Goal: Transaction & Acquisition: Purchase product/service

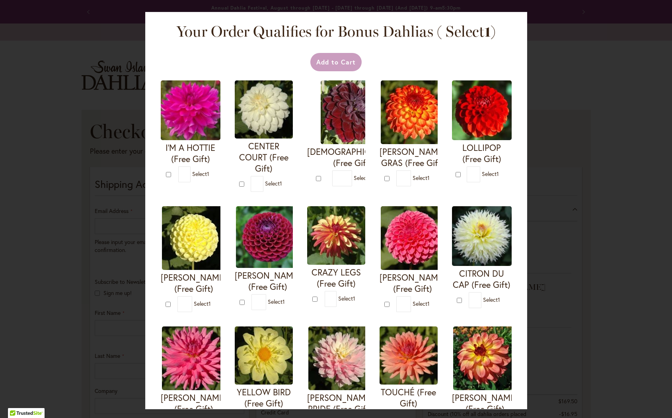
select select "**"
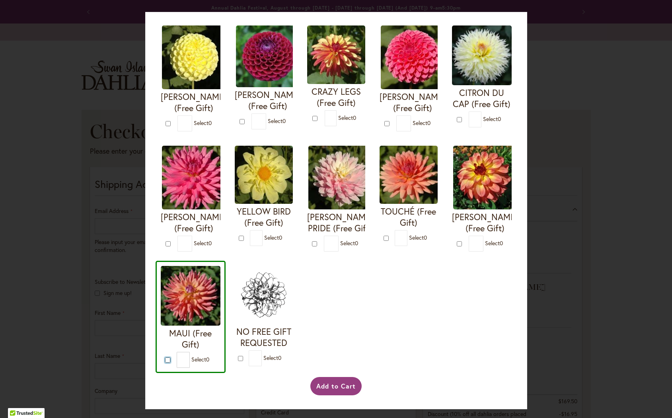
scroll to position [294, 0]
type input "*"
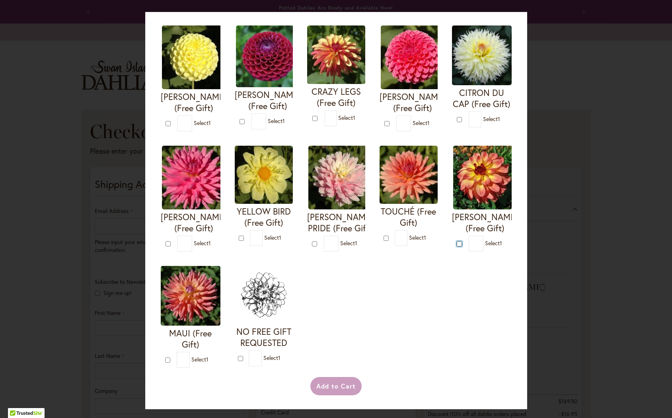
type input "*"
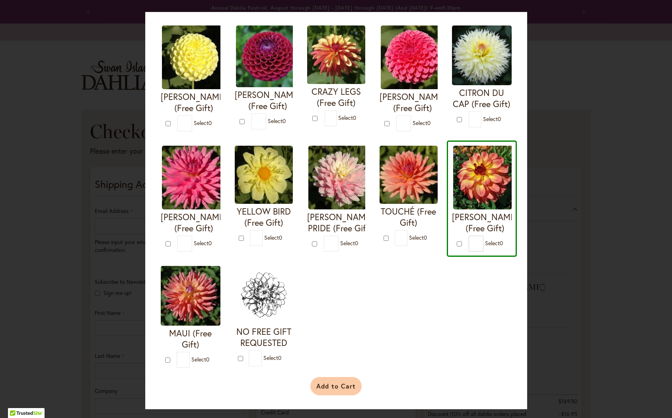
click at [339, 386] on button "Add to Cart" at bounding box center [335, 386] width 51 height 18
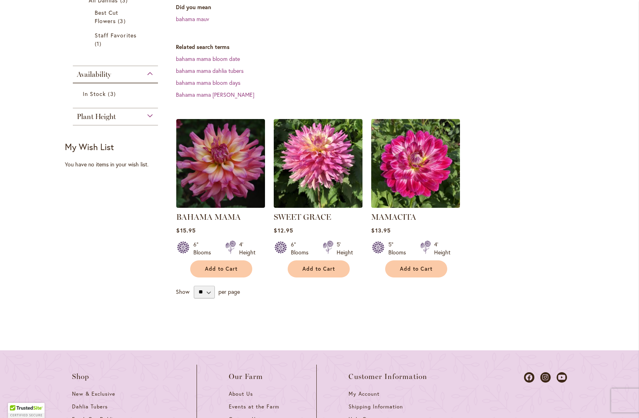
scroll to position [171, 0]
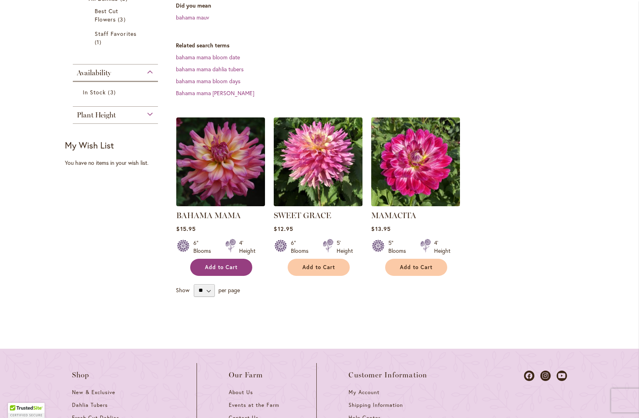
click at [208, 271] on button "Add to Cart" at bounding box center [221, 267] width 62 height 17
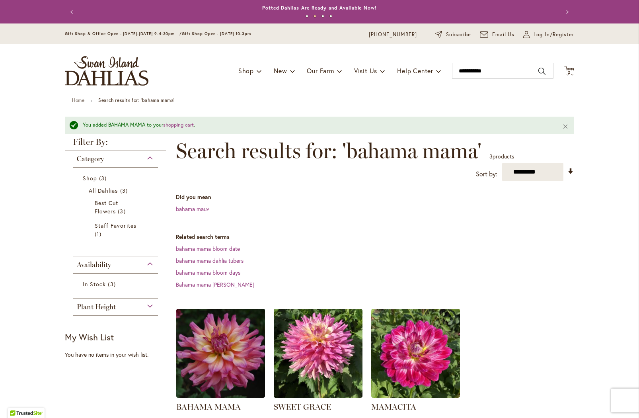
scroll to position [0, 0]
drag, startPoint x: 522, startPoint y: 74, endPoint x: 445, endPoint y: 72, distance: 76.8
click at [445, 72] on div "Toggle Nav Shop Dahlia Tubers Collections Fresh Cut Dahlias Gardening Supplies …" at bounding box center [319, 70] width 525 height 53
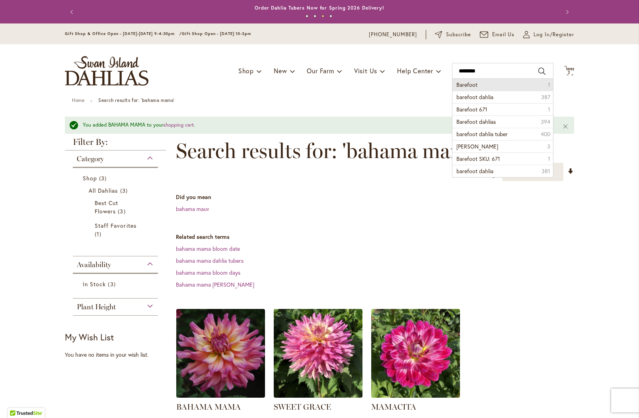
click at [493, 84] on li "Barefoot 1" at bounding box center [502, 85] width 101 height 12
type input "********"
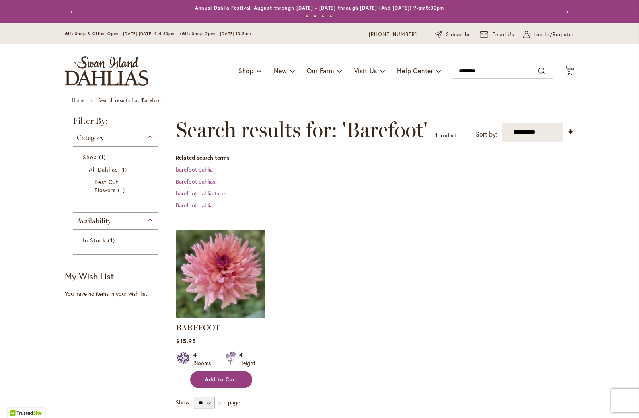
click at [226, 378] on span "Add to Cart" at bounding box center [221, 379] width 33 height 7
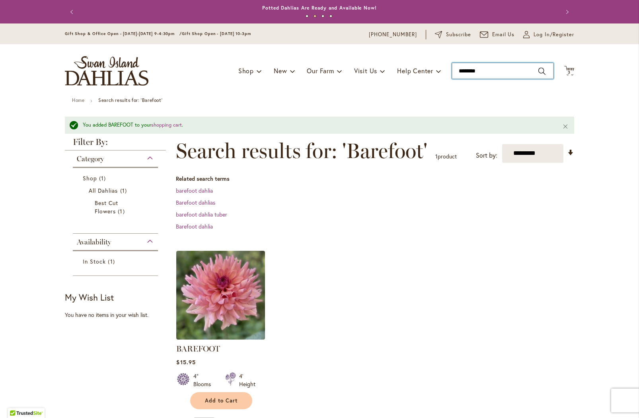
drag, startPoint x: 478, startPoint y: 71, endPoint x: 356, endPoint y: 62, distance: 122.4
click at [356, 62] on div "Toggle Nav Shop Dahlia Tubers Collections Fresh Cut Dahlias Gardening Supplies …" at bounding box center [319, 70] width 525 height 53
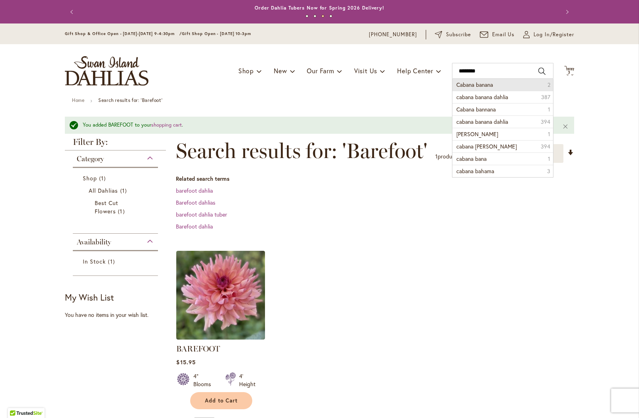
click at [534, 83] on li "Cabana banana 2" at bounding box center [502, 85] width 101 height 12
type input "**********"
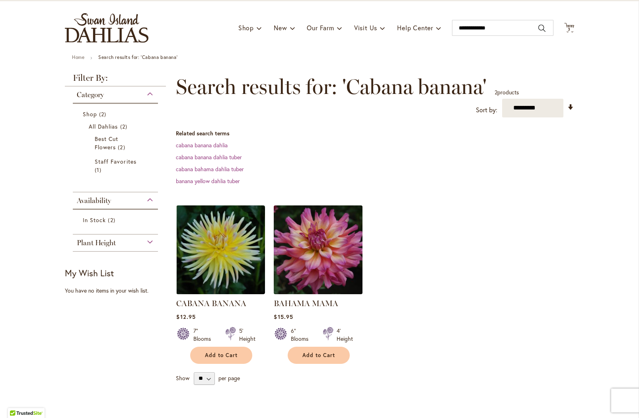
scroll to position [107, 0]
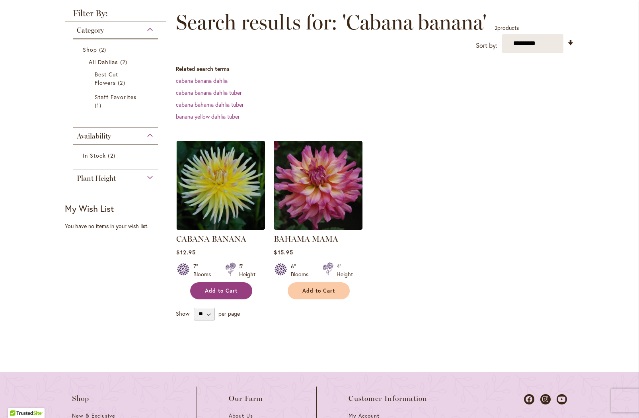
click at [229, 293] on button "Add to Cart" at bounding box center [221, 290] width 62 height 17
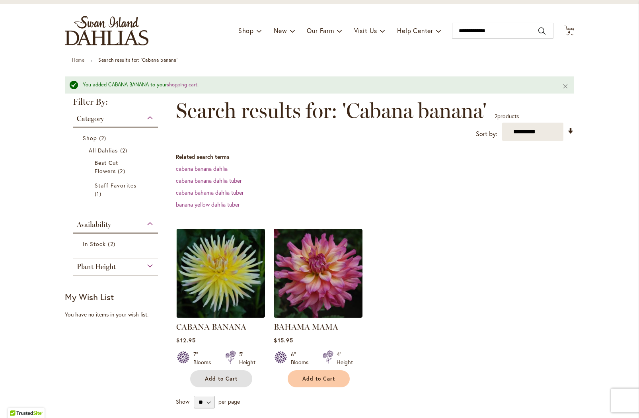
scroll to position [0, 0]
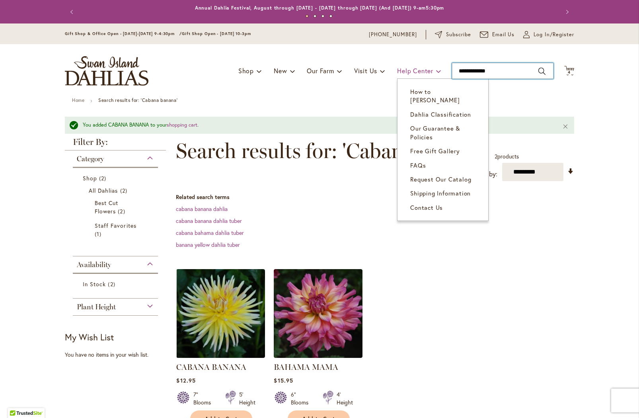
drag, startPoint x: 511, startPoint y: 71, endPoint x: 410, endPoint y: 68, distance: 101.1
click at [410, 68] on div "Toggle Nav Shop Dahlia Tubers Collections Fresh Cut Dahlias Gardening Supplies …" at bounding box center [319, 70] width 525 height 53
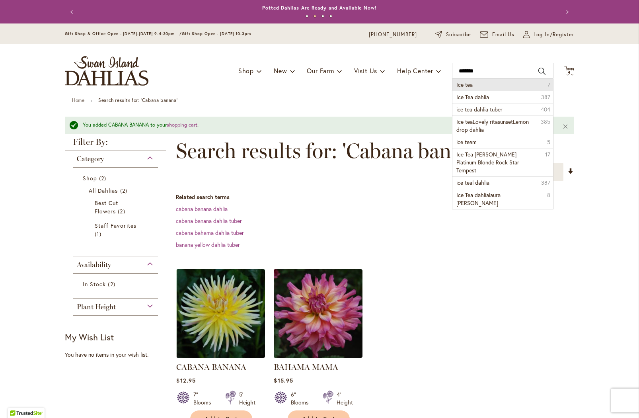
click at [486, 85] on li "Ice tea 7" at bounding box center [502, 85] width 101 height 12
type input "*******"
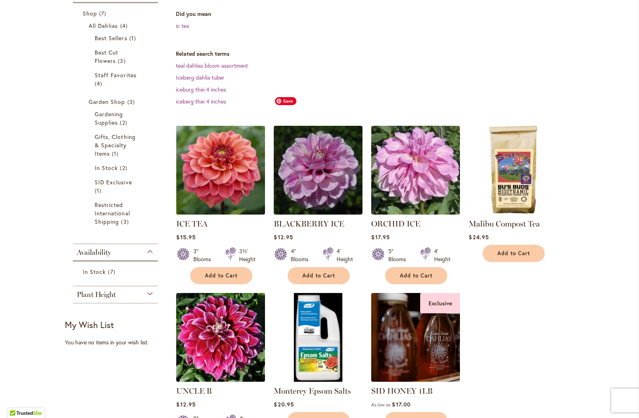
scroll to position [144, 0]
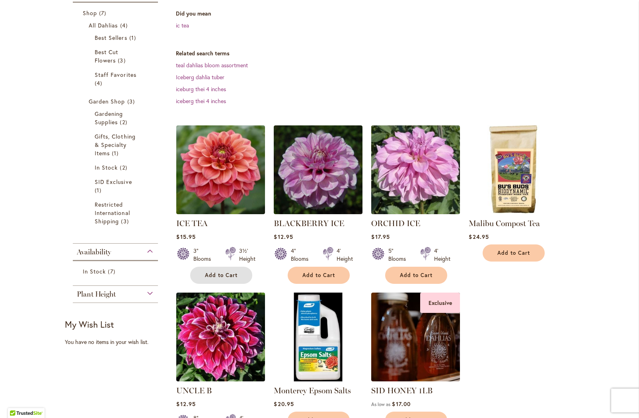
click at [229, 279] on button "Add to Cart" at bounding box center [221, 275] width 62 height 17
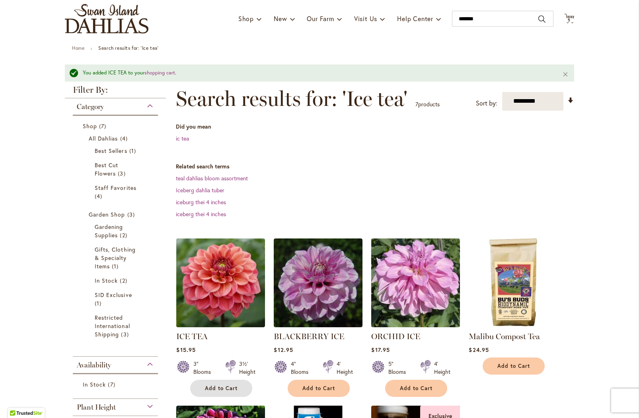
scroll to position [0, 0]
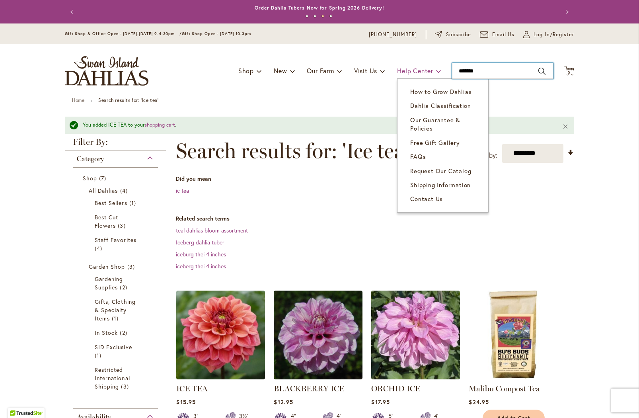
drag, startPoint x: 483, startPoint y: 71, endPoint x: 430, endPoint y: 66, distance: 53.2
click at [430, 66] on div "Toggle Nav Shop Dahlia Tubers Collections Fresh Cut Dahlias Gardening Supplies …" at bounding box center [319, 70] width 525 height 53
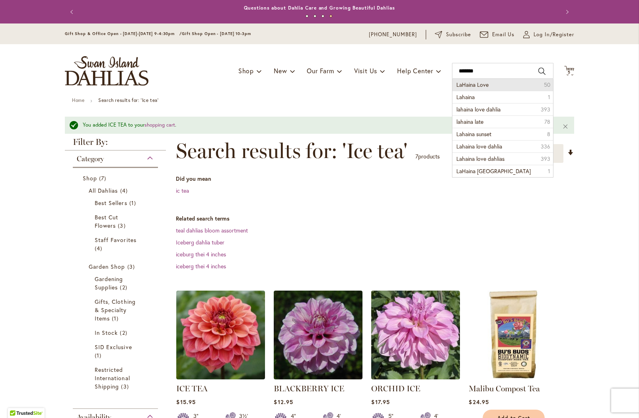
click at [470, 82] on span "LaHaina Love" at bounding box center [472, 85] width 32 height 8
type input "**********"
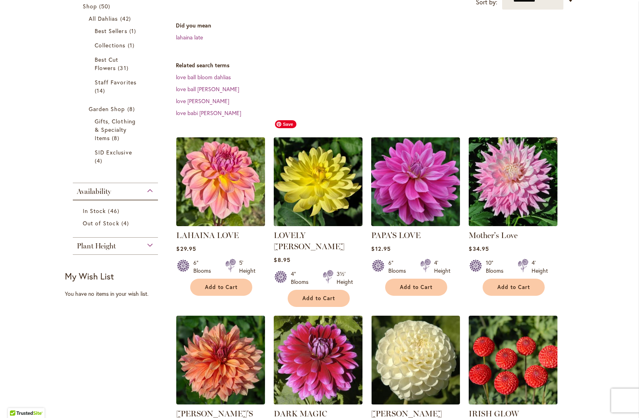
scroll to position [171, 0]
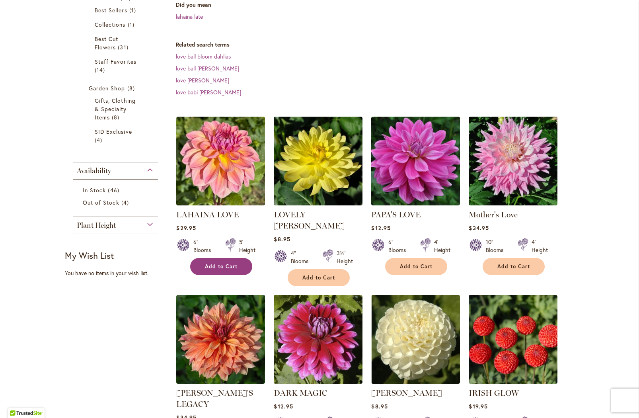
click at [217, 261] on button "Add to Cart" at bounding box center [221, 266] width 62 height 17
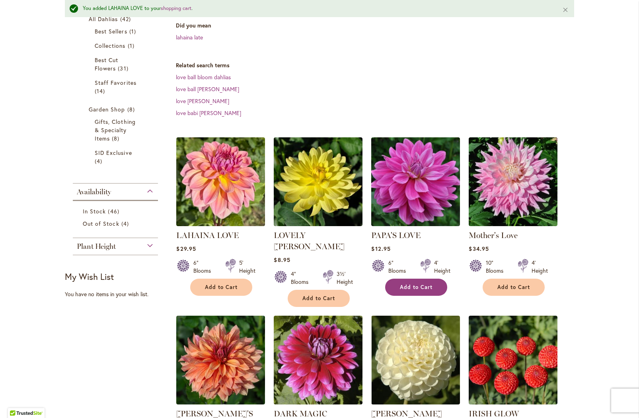
click at [407, 279] on button "Add to Cart" at bounding box center [416, 287] width 62 height 17
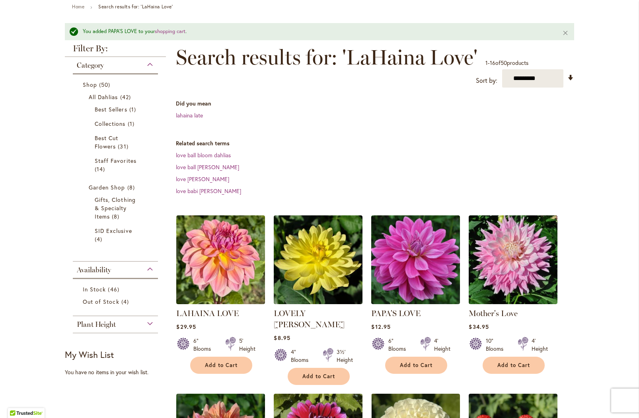
scroll to position [0, 0]
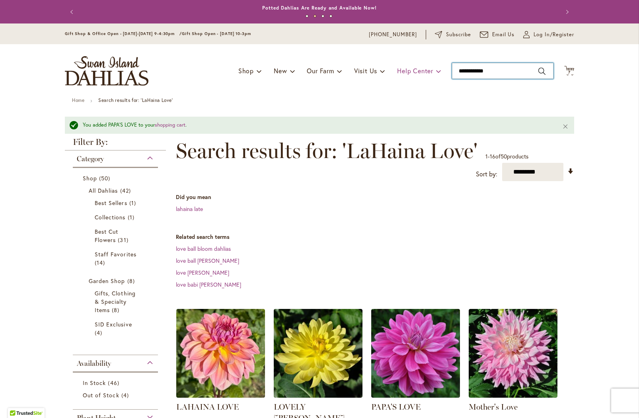
drag, startPoint x: 489, startPoint y: 70, endPoint x: 435, endPoint y: 74, distance: 53.9
click at [435, 74] on div "Toggle Nav Shop Dahlia Tubers Collections Fresh Cut Dahlias Gardening Supplies …" at bounding box center [319, 70] width 525 height 53
type input "*******"
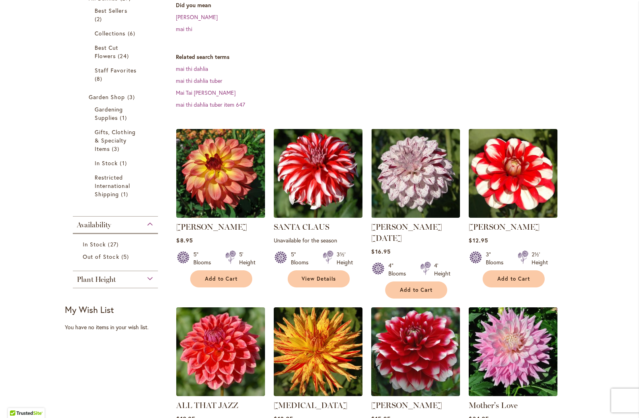
scroll to position [171, 0]
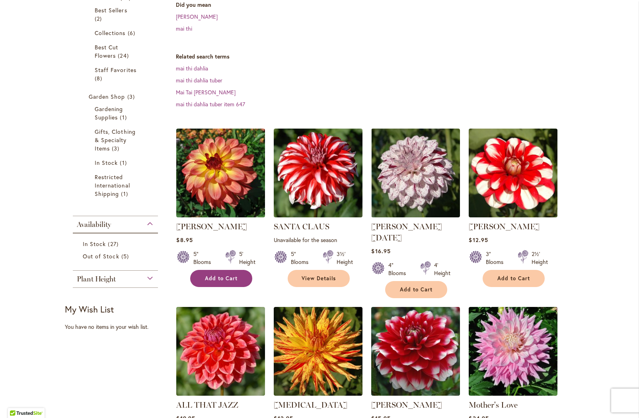
click at [218, 275] on span "Add to Cart" at bounding box center [221, 278] width 33 height 7
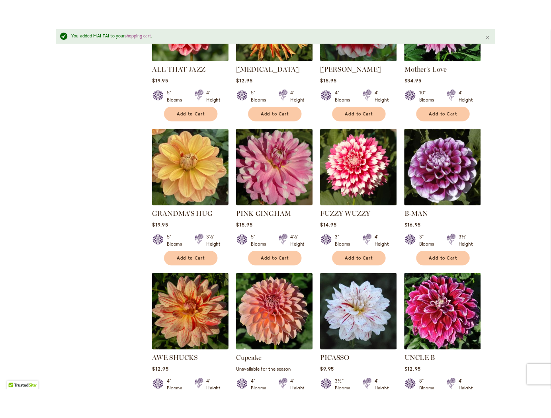
scroll to position [557, 0]
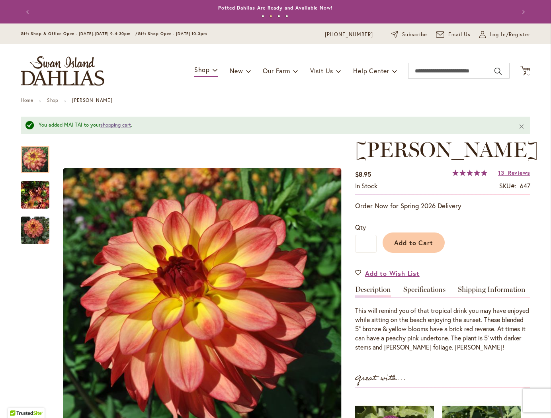
click at [105, 124] on link "shopping cart" at bounding box center [115, 124] width 31 height 7
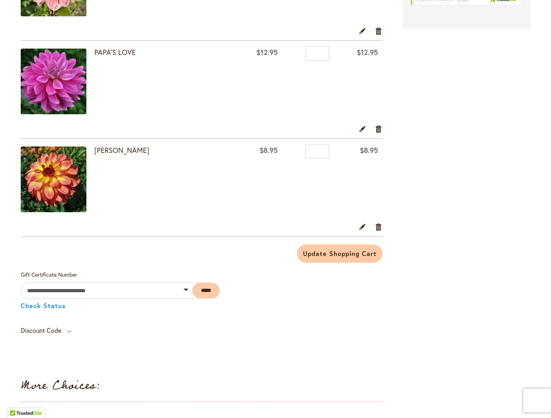
scroll to position [717, 0]
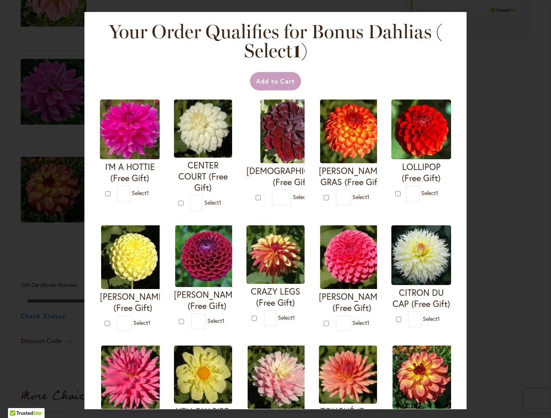
click at [492, 105] on div "Your Order Qualifies for Bonus Dahlias ( Select 1 ) Add to Cart I'M A HOTTIE (F…" at bounding box center [275, 209] width 551 height 418
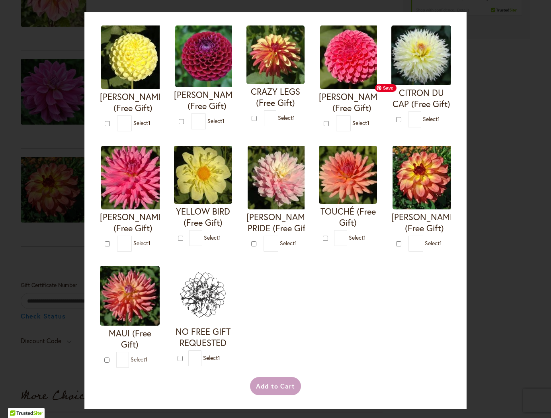
scroll to position [313, 0]
type input "*"
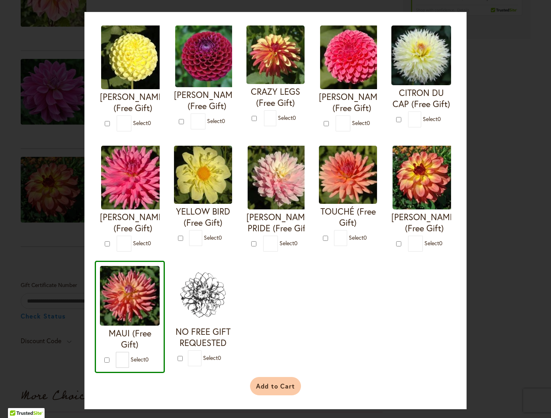
click at [268, 379] on button "Add to Cart" at bounding box center [275, 386] width 51 height 18
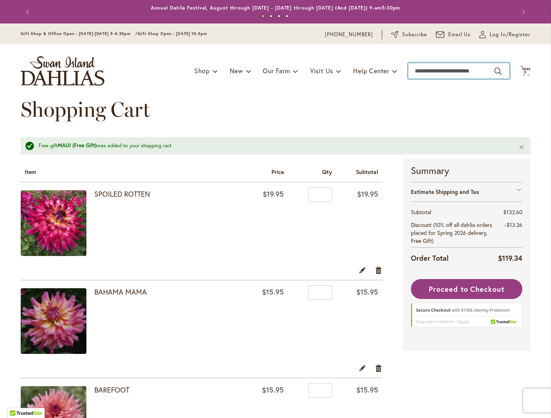
click at [470, 70] on input "Search" at bounding box center [458, 71] width 101 height 16
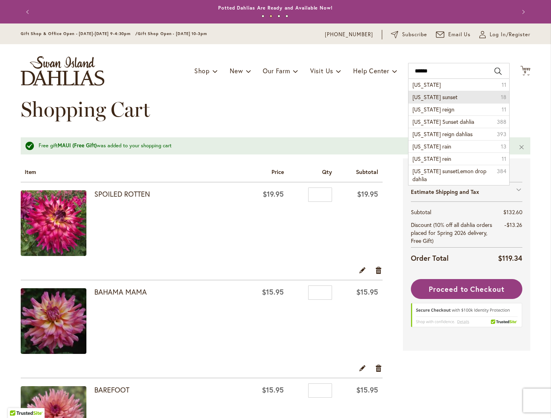
click at [452, 93] on li "oregon sunset 18" at bounding box center [458, 97] width 101 height 12
type input "**********"
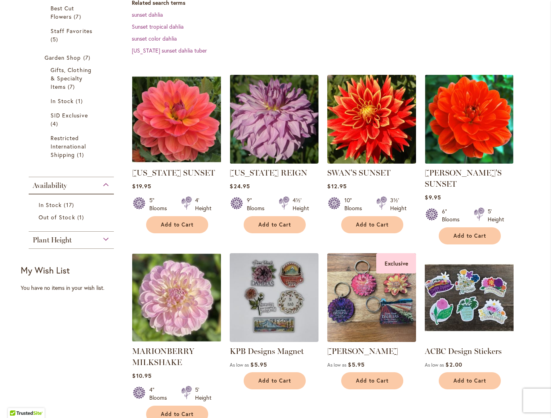
scroll to position [179, 0]
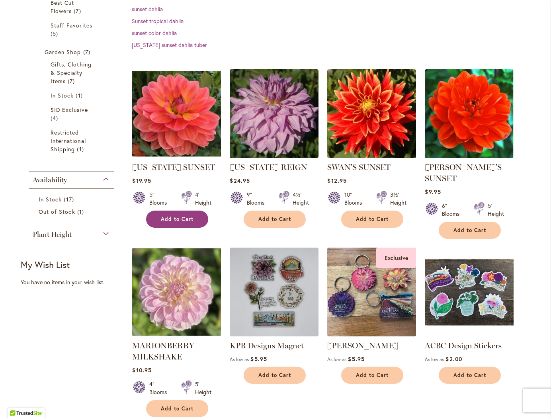
click at [176, 222] on button "Add to Cart" at bounding box center [177, 218] width 62 height 17
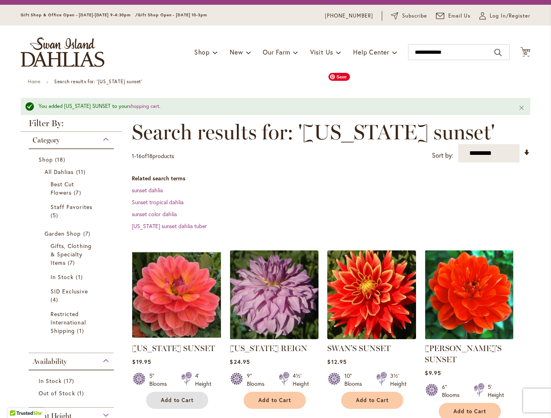
scroll to position [0, 0]
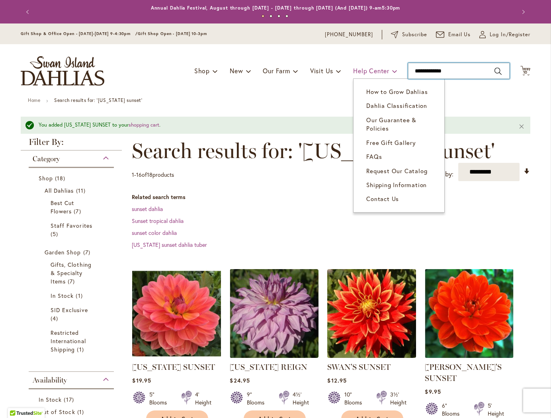
drag, startPoint x: 461, startPoint y: 69, endPoint x: 372, endPoint y: 68, distance: 88.7
click at [372, 68] on div "Toggle Nav Shop Dahlia Tubers Collections Fresh Cut Dahlias Gardening Supplies …" at bounding box center [275, 70] width 525 height 53
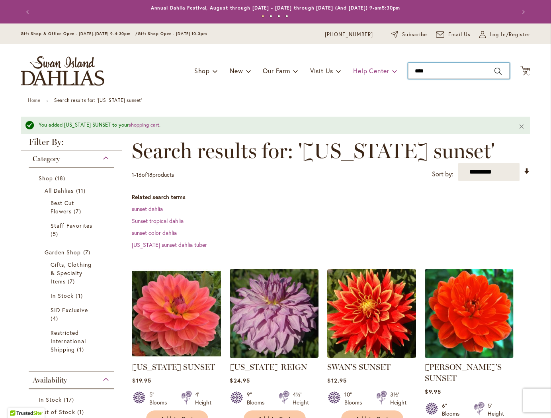
type input "*****"
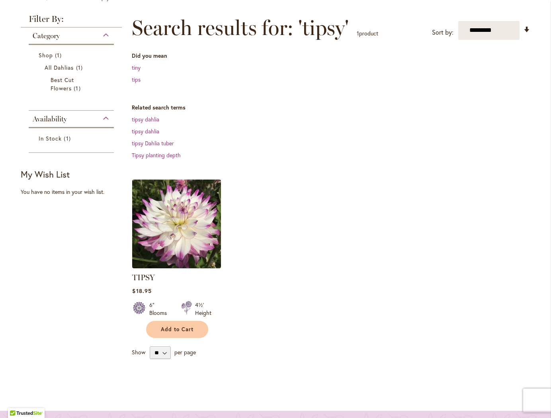
scroll to position [105, 0]
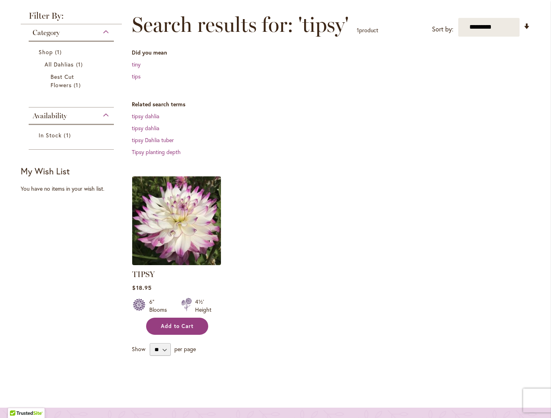
click at [182, 325] on span "Add to Cart" at bounding box center [177, 326] width 33 height 7
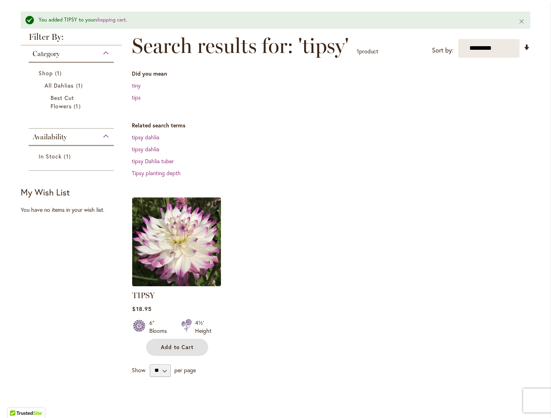
scroll to position [0, 0]
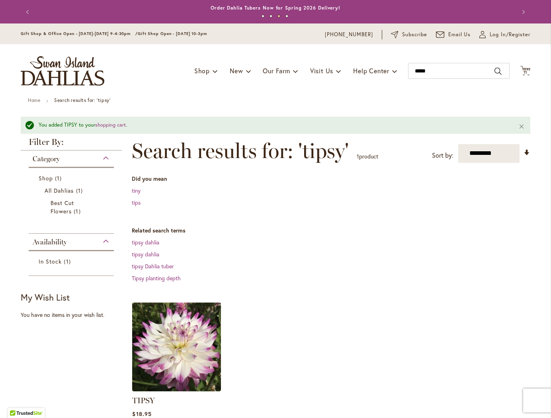
click at [524, 65] on div "Toggle Nav Shop Dahlia Tubers Collections Fresh Cut Dahlias Gardening Supplies …" at bounding box center [275, 70] width 525 height 53
click at [522, 68] on icon "Cart .cls-1 { fill: #231f20; }" at bounding box center [525, 71] width 10 height 10
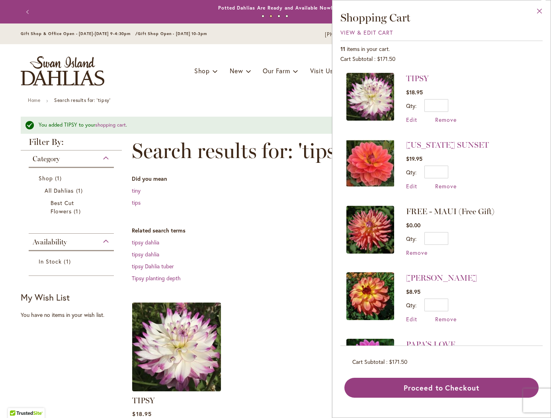
click at [541, 12] on button "Close" at bounding box center [539, 12] width 22 height 25
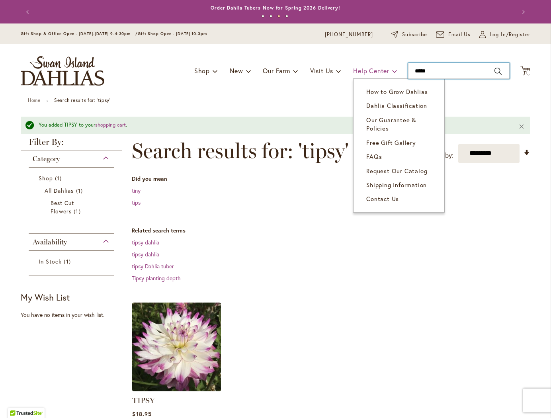
drag, startPoint x: 433, startPoint y: 70, endPoint x: 384, endPoint y: 72, distance: 49.8
click at [384, 72] on div "Toggle Nav Shop Dahlia Tubers Collections Fresh Cut Dahlias Gardening Supplies …" at bounding box center [275, 70] width 525 height 53
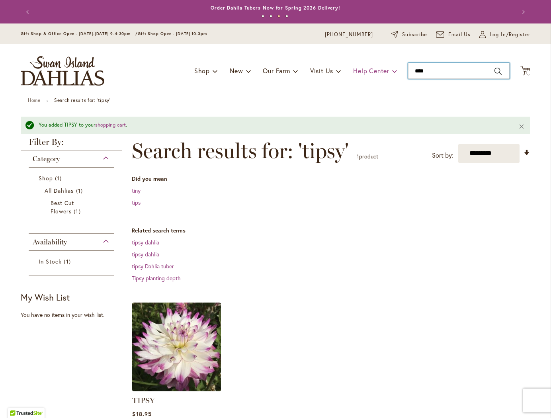
type input "*****"
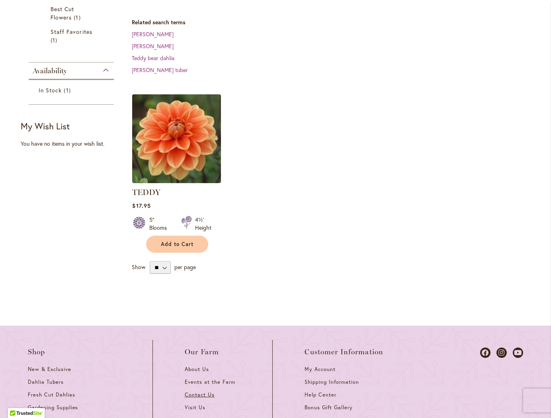
scroll to position [162, 0]
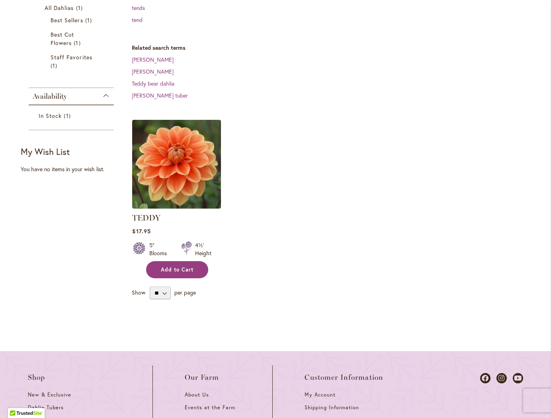
click at [177, 275] on button "Add to Cart" at bounding box center [177, 269] width 62 height 17
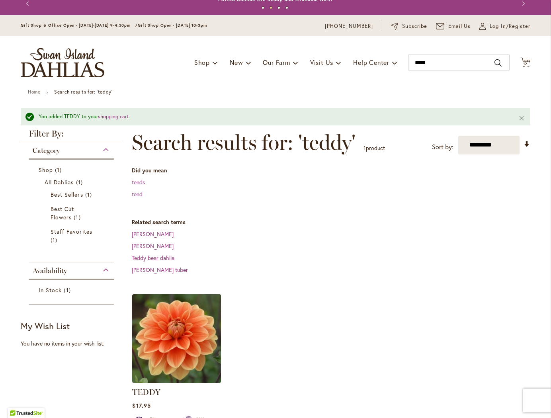
scroll to position [0, 0]
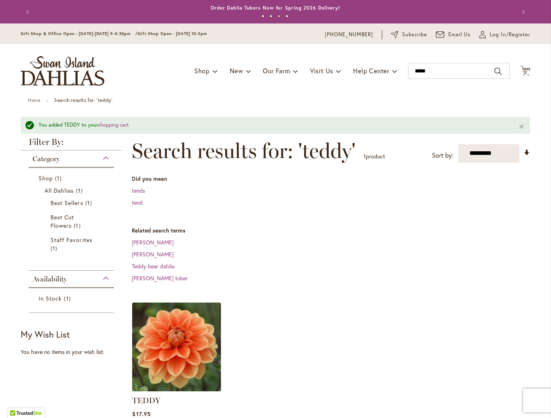
click at [528, 70] on div "Toggle Nav Shop Dahlia Tubers Collections Fresh Cut Dahlias Gardening Supplies …" at bounding box center [275, 70] width 525 height 53
click at [524, 71] on span "12" at bounding box center [525, 72] width 5 height 5
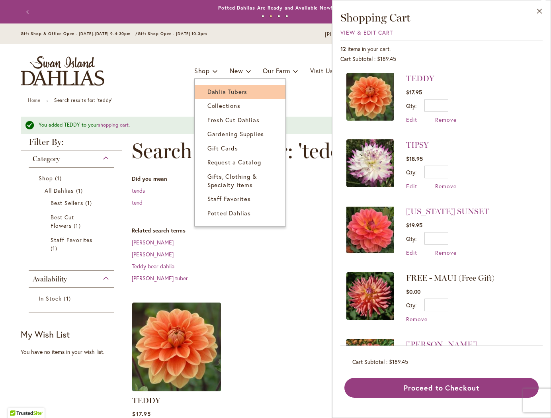
click at [209, 92] on span "Dahlia Tubers" at bounding box center [227, 92] width 40 height 8
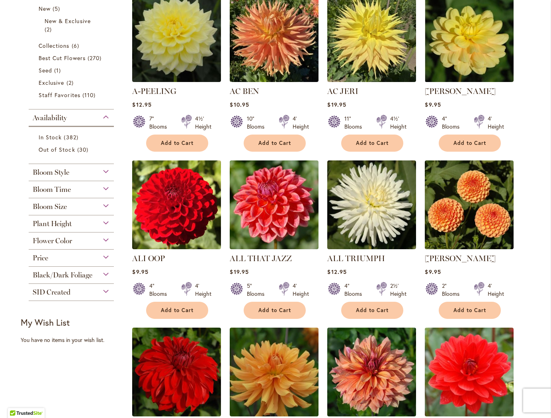
scroll to position [209, 0]
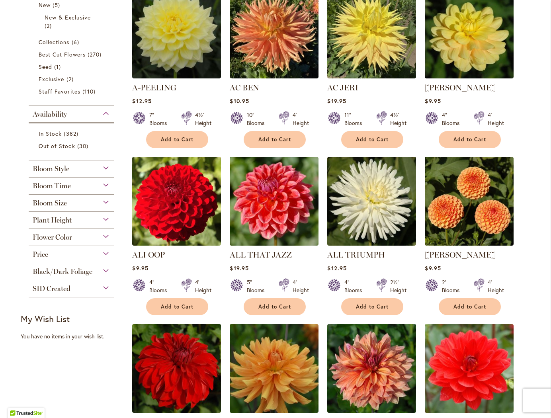
click at [51, 237] on span "Flower Color" at bounding box center [52, 237] width 39 height 9
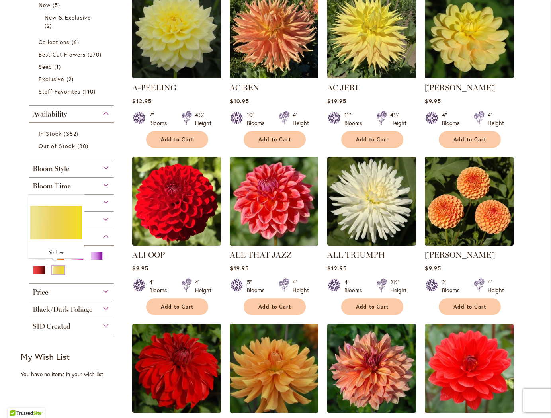
click at [52, 270] on div "Yellow" at bounding box center [58, 270] width 13 height 8
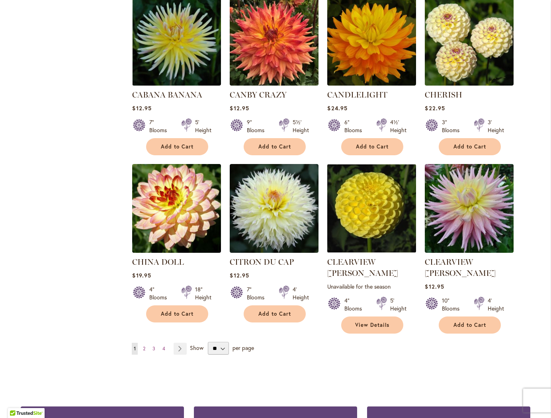
scroll to position [529, 0]
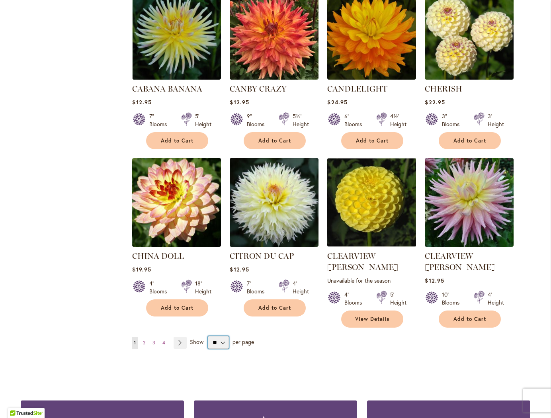
click at [211, 336] on select "** ** ** **" at bounding box center [218, 342] width 21 height 13
select select "**"
click at [208, 336] on select "** ** ** **" at bounding box center [218, 342] width 21 height 13
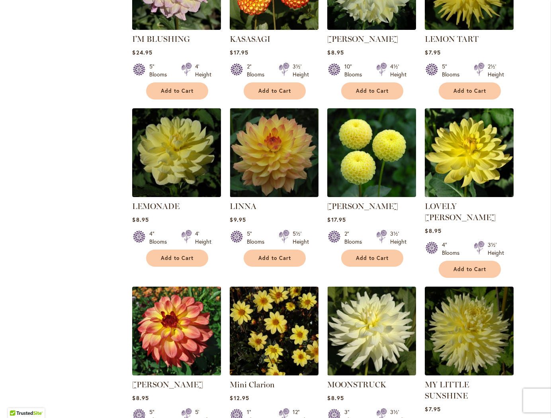
scroll to position [1442, 0]
